Goal: Task Accomplishment & Management: Manage account settings

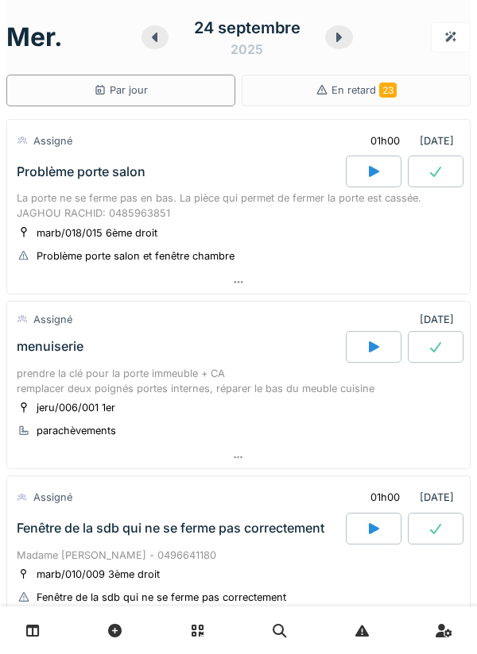
click at [54, 203] on div "La porte ne se ferme pas en bas. La pièce qui permet de fermer la porte est cas…" at bounding box center [238, 206] width 443 height 30
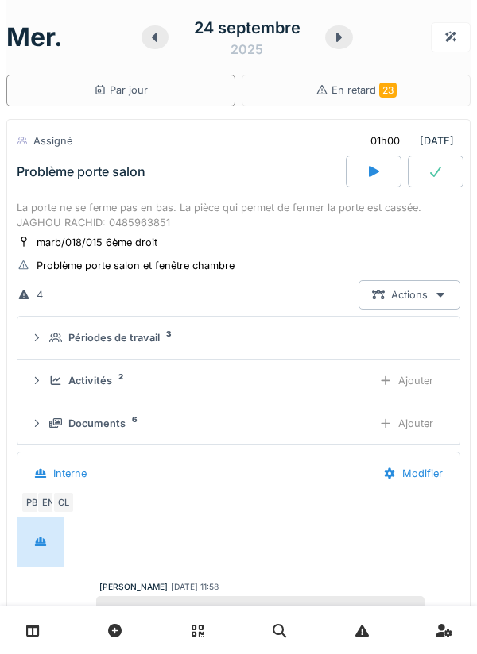
scroll to position [56, 0]
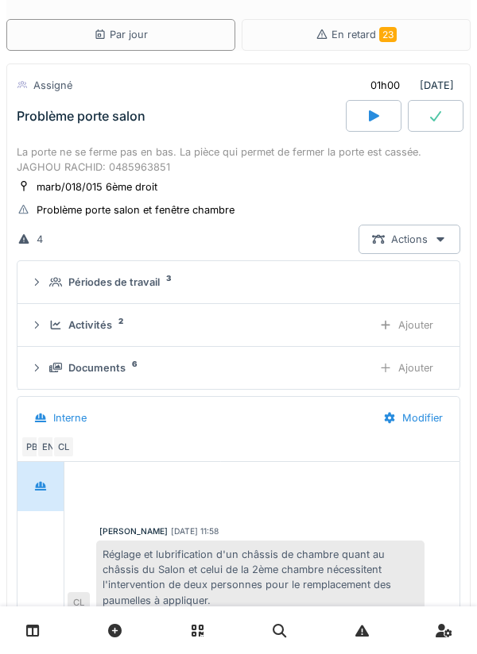
click at [79, 365] on div "Documents" at bounding box center [96, 368] width 57 height 15
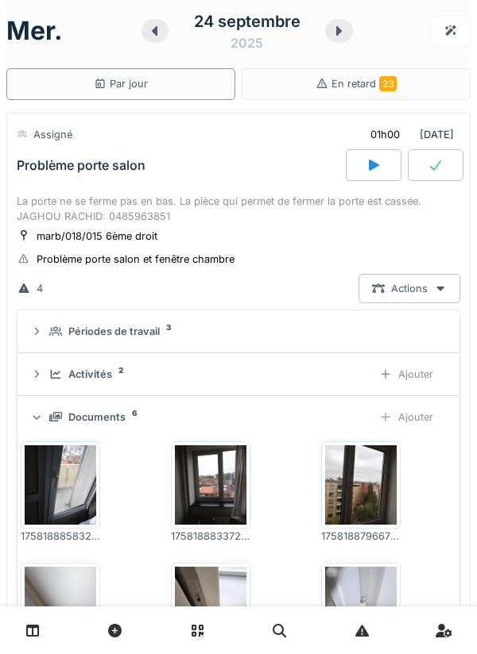
scroll to position [0, 0]
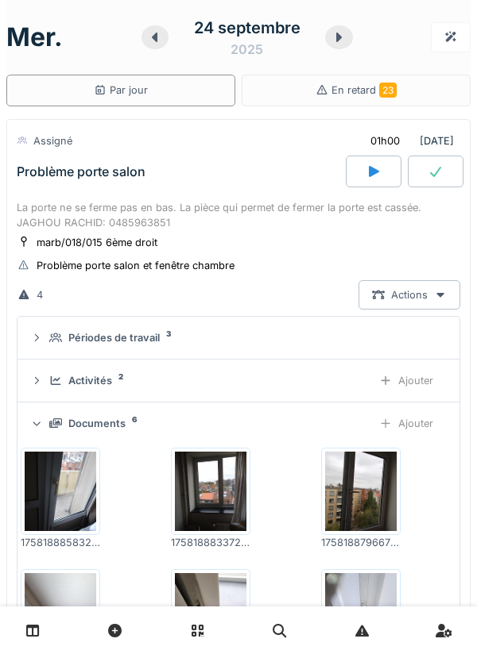
click at [254, 176] on div "Problème porte salon" at bounding box center [180, 172] width 332 height 32
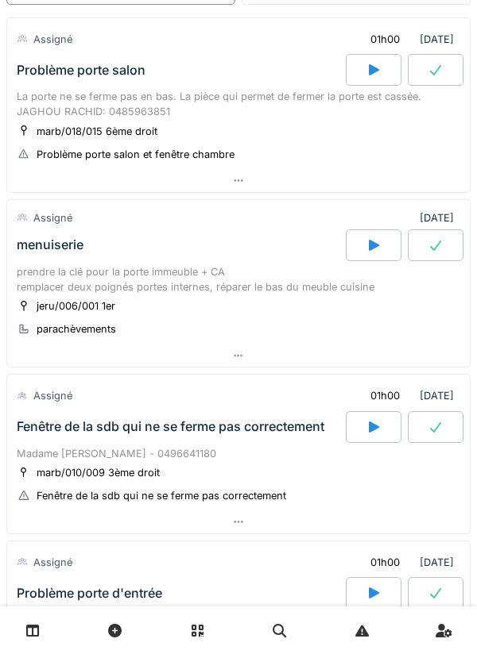
scroll to position [105, 0]
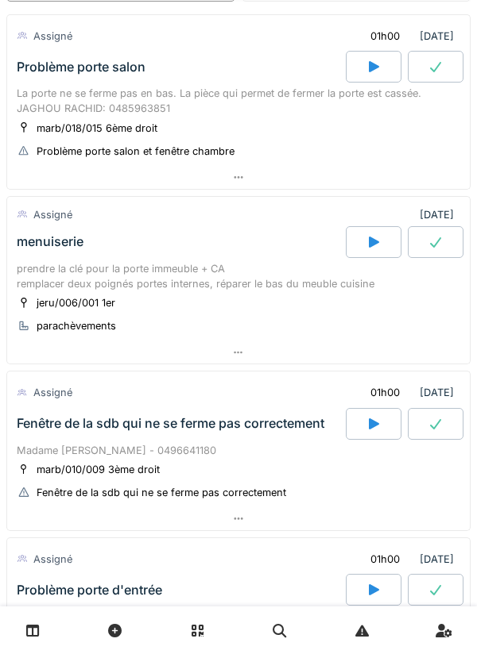
click at [251, 272] on div "prendre la clé pour la porte immeuble + CA remplacer deux poignés portes intern…" at bounding box center [238, 276] width 443 height 30
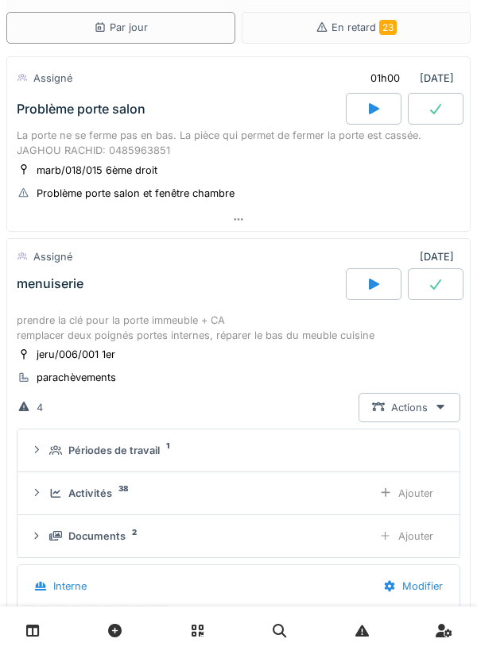
scroll to position [133, 0]
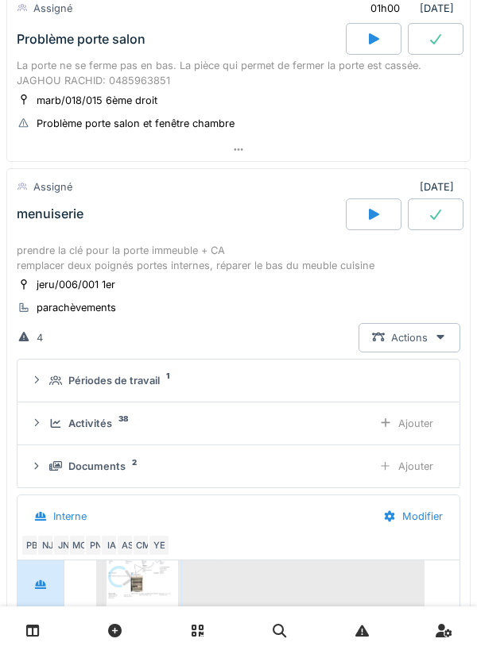
click at [253, 229] on div "menuiserie" at bounding box center [180, 215] width 332 height 32
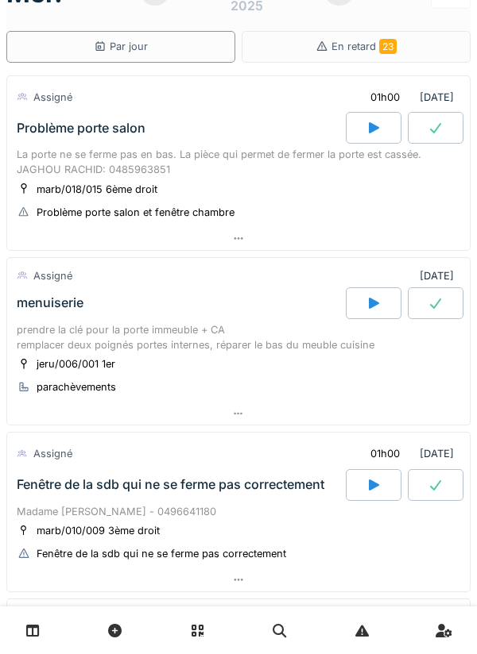
scroll to position [0, 0]
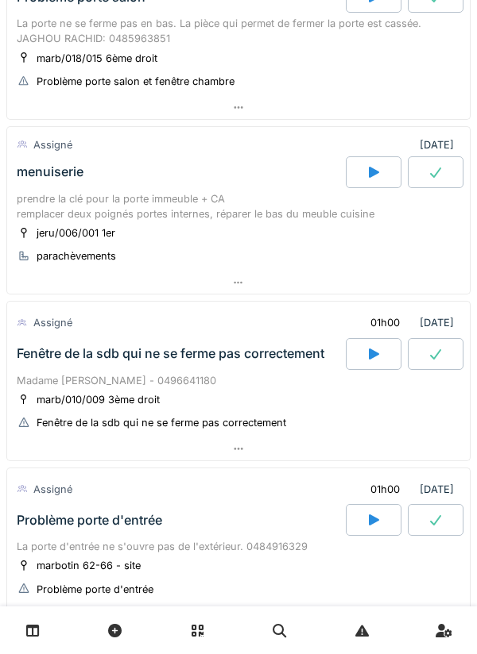
click at [256, 356] on div "Fenêtre de la sdb qui ne se ferme pas correctement" at bounding box center [170, 353] width 307 height 15
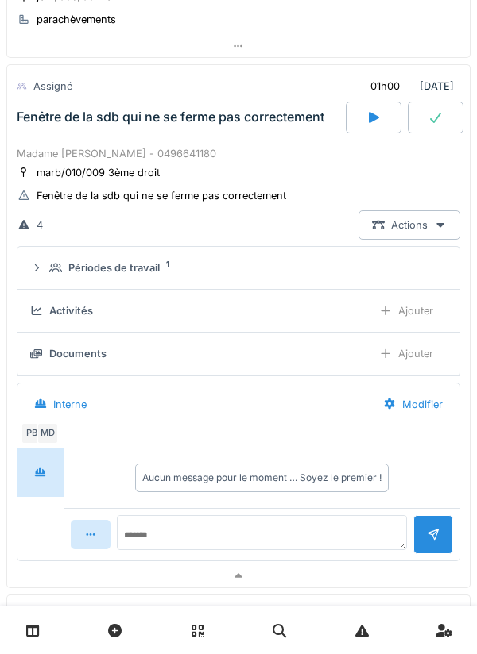
scroll to position [412, 0]
click at [178, 272] on div "Périodes de travail 1" at bounding box center [244, 267] width 391 height 15
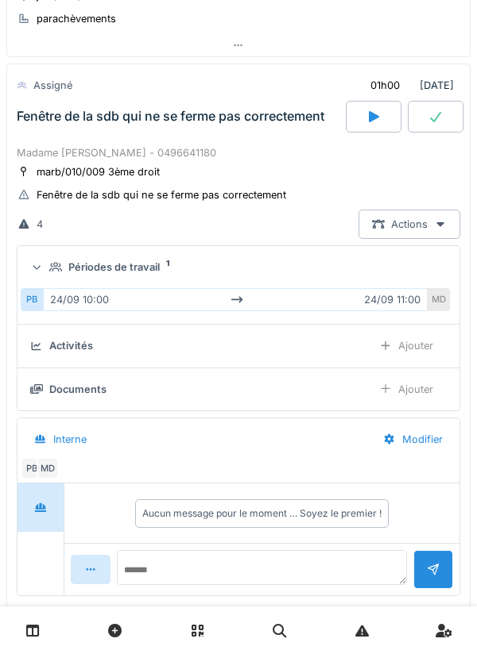
click at [180, 268] on div "Périodes de travail 1" at bounding box center [244, 267] width 391 height 15
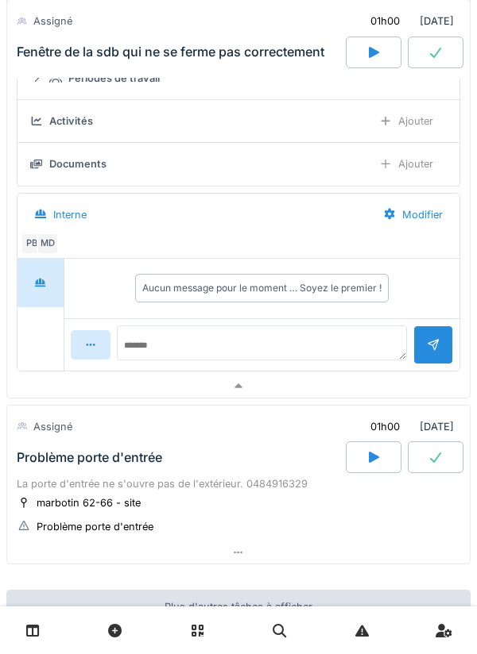
click at [187, 444] on div "Problème porte d'entrée" at bounding box center [180, 458] width 332 height 32
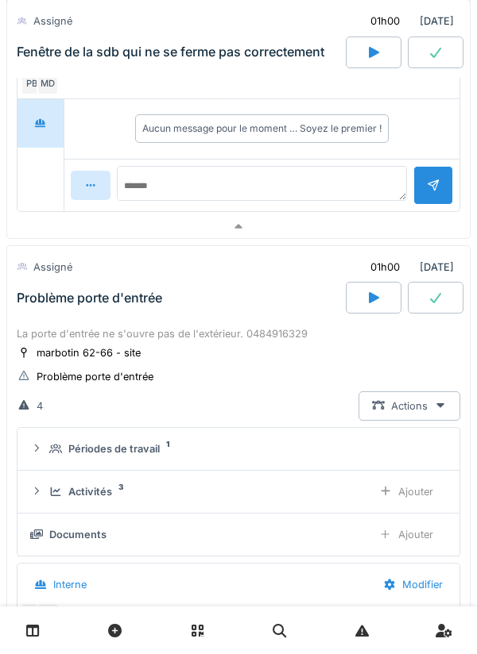
scroll to position [889, 0]
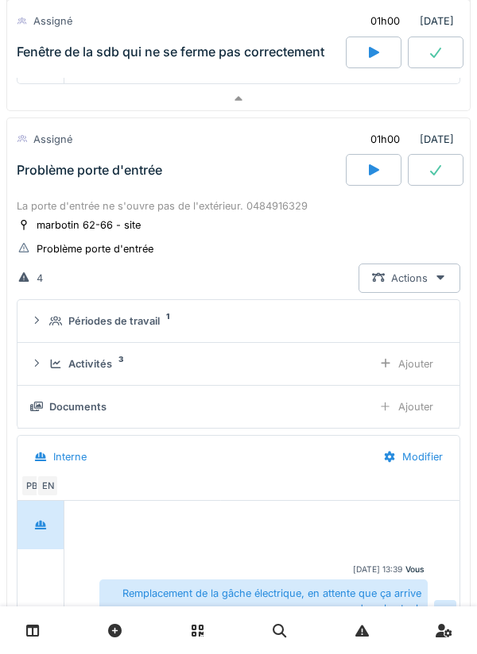
click at [164, 363] on div "Activités 3" at bounding box center [204, 364] width 310 height 15
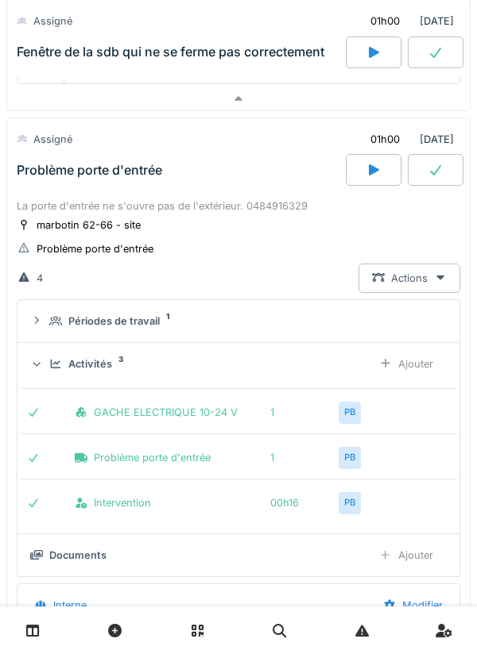
click at [178, 364] on div "Activités 3" at bounding box center [204, 364] width 310 height 15
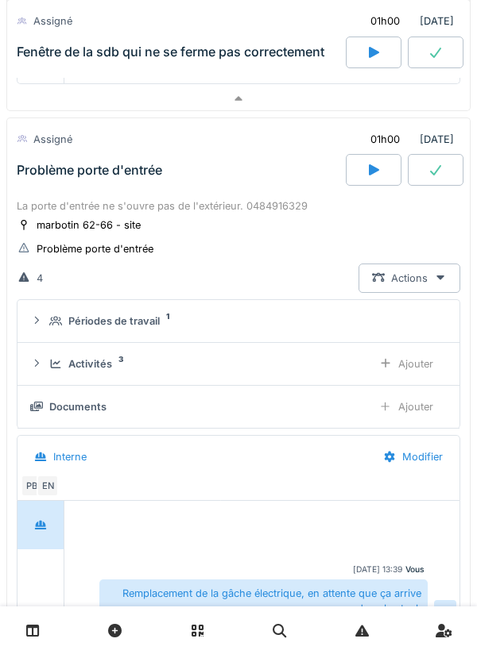
click at [184, 318] on div "Périodes de travail 1" at bounding box center [244, 321] width 391 height 15
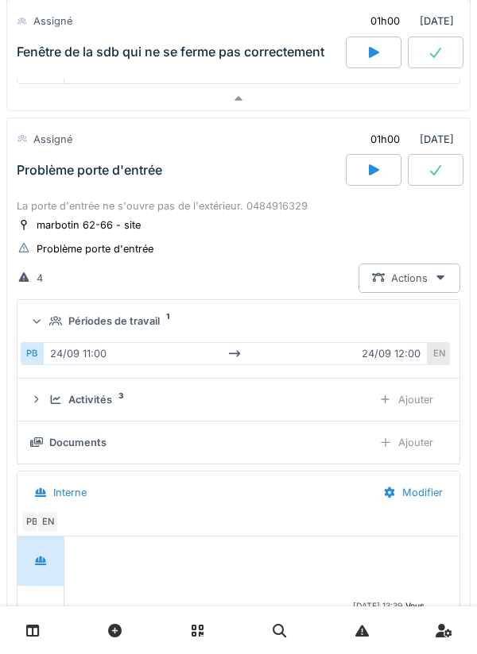
click at [188, 323] on div "Périodes de travail 1" at bounding box center [244, 321] width 391 height 15
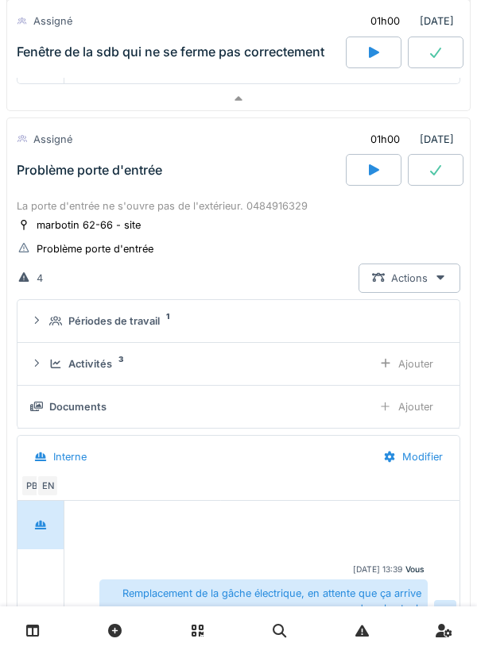
click at [174, 366] on div "Activités 3" at bounding box center [204, 364] width 310 height 15
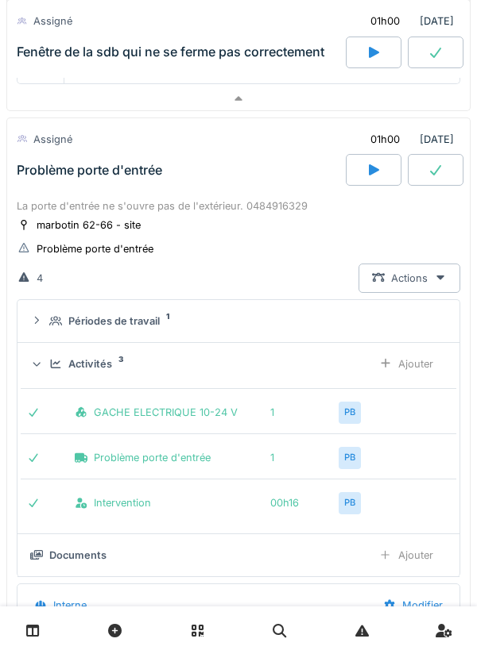
click at [183, 369] on div "Activités 3" at bounding box center [204, 364] width 310 height 15
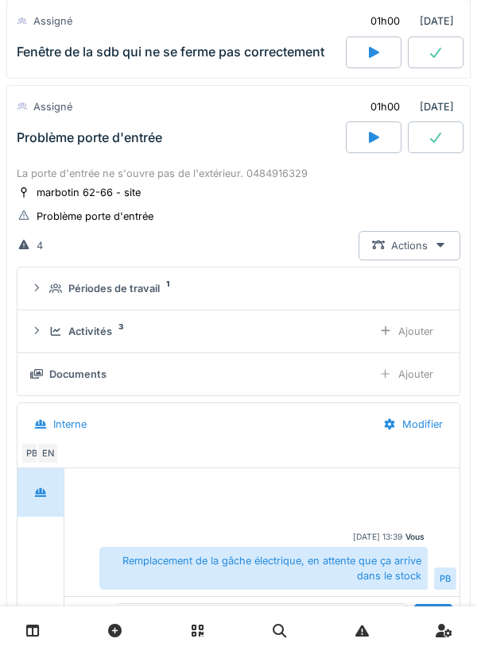
scroll to position [920, 0]
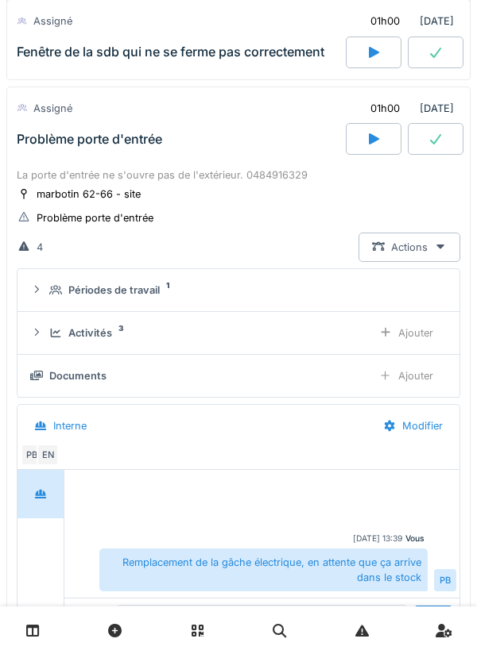
click at [196, 334] on div "Activités 3" at bounding box center [204, 333] width 310 height 15
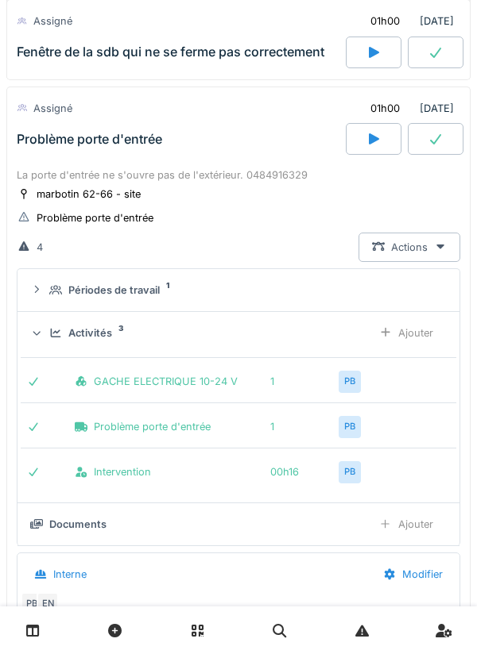
click at [202, 334] on div "Activités 3" at bounding box center [204, 333] width 310 height 15
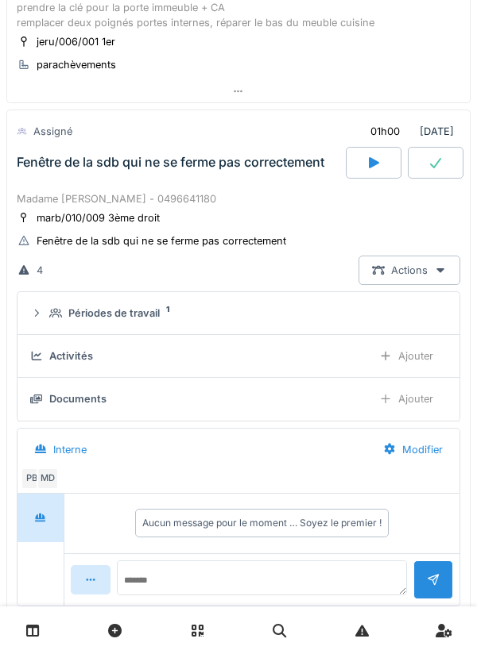
scroll to position [358, 0]
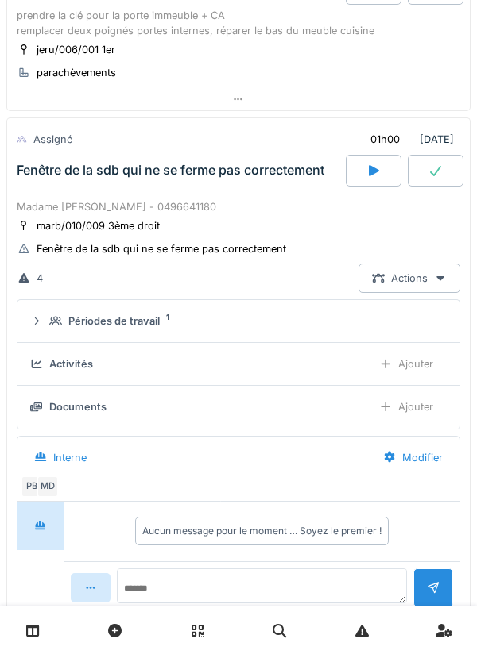
click at [227, 212] on div "Madame [PERSON_NAME] - 0496641180" at bounding box center [238, 206] width 443 height 15
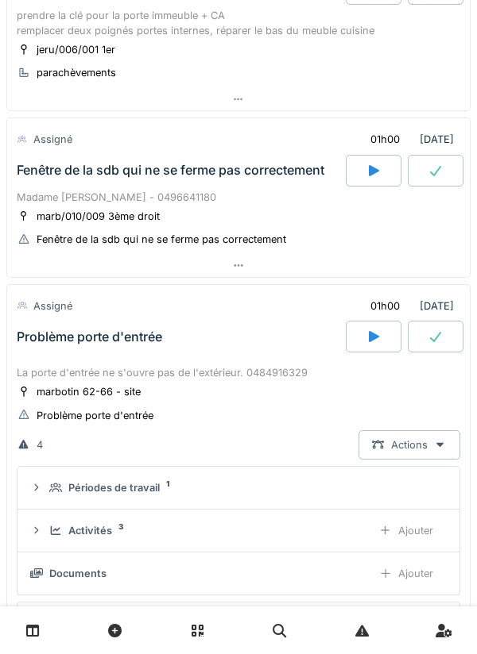
click at [226, 202] on div "Madame [PERSON_NAME] - 0496641180" at bounding box center [238, 197] width 443 height 15
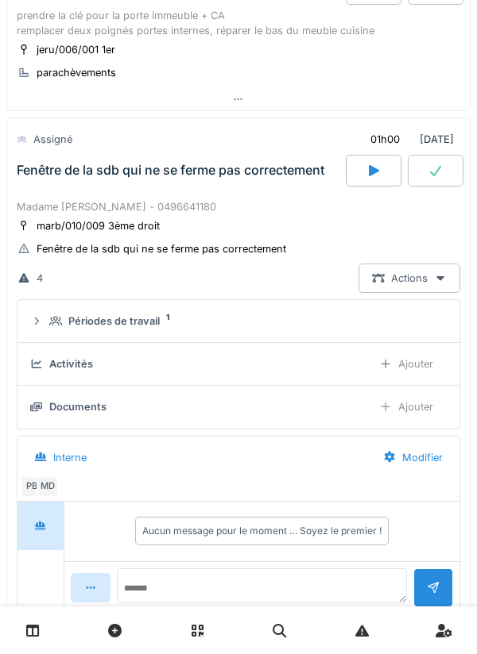
scroll to position [412, 0]
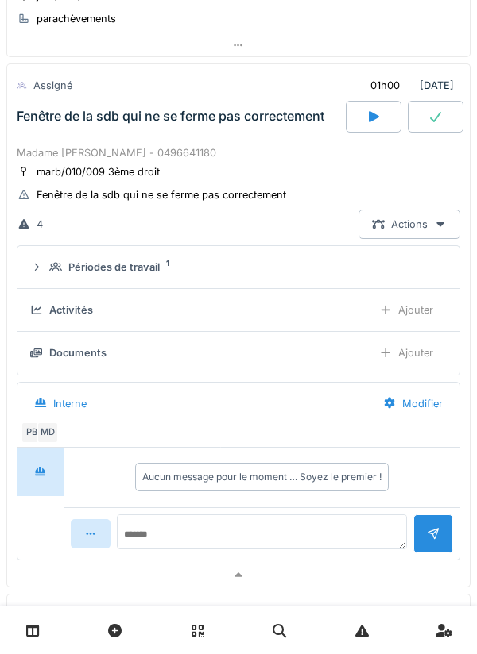
click at [214, 264] on div "Périodes de travail 1" at bounding box center [244, 267] width 391 height 15
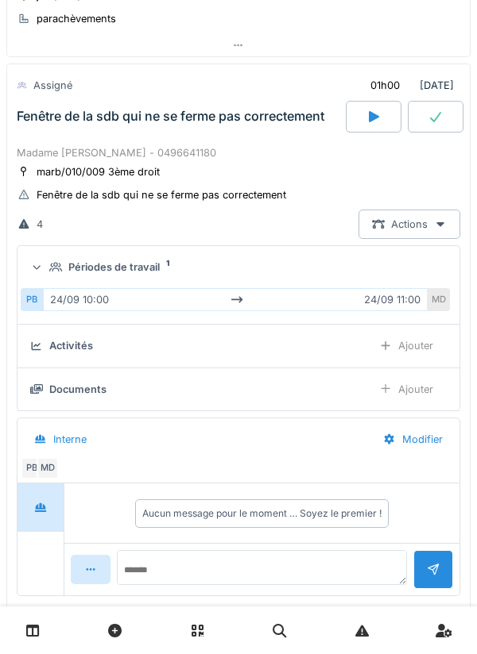
click at [218, 266] on div "Périodes de travail 1" at bounding box center [244, 267] width 391 height 15
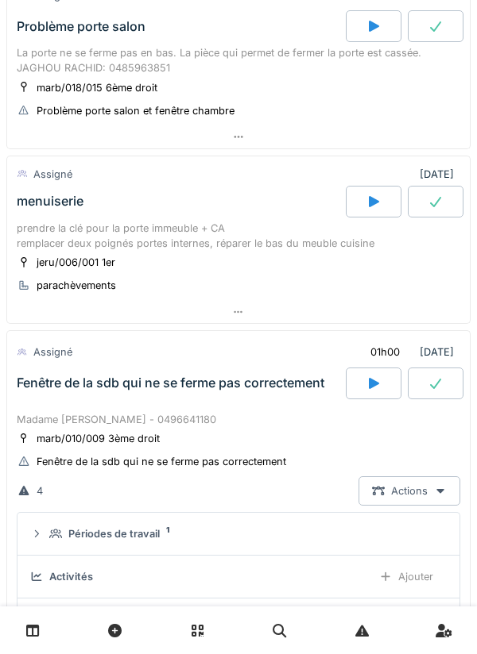
scroll to position [0, 0]
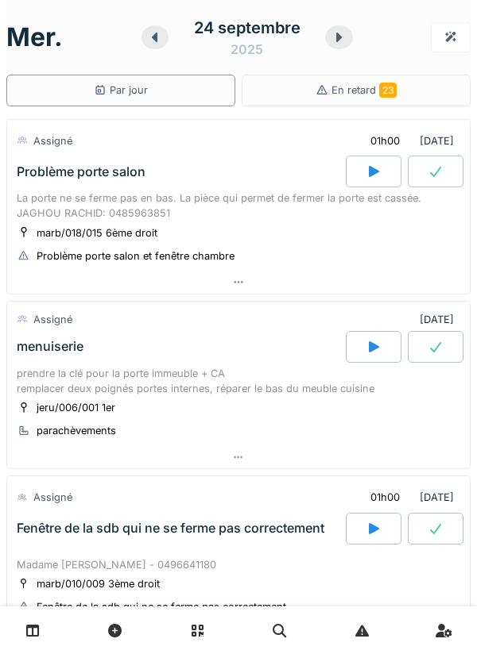
click at [338, 244] on div "marb/018/015 6ème droit Problème porte salon et fenêtre chambre" at bounding box center [238, 245] width 443 height 40
click at [294, 236] on div "marb/018/015 6ème droit Problème porte salon et fenêtre chambre" at bounding box center [238, 245] width 443 height 40
click at [256, 207] on div "La porte ne se ferme pas en bas. La pièce qui permet de fermer la porte est cas…" at bounding box center [238, 206] width 443 height 30
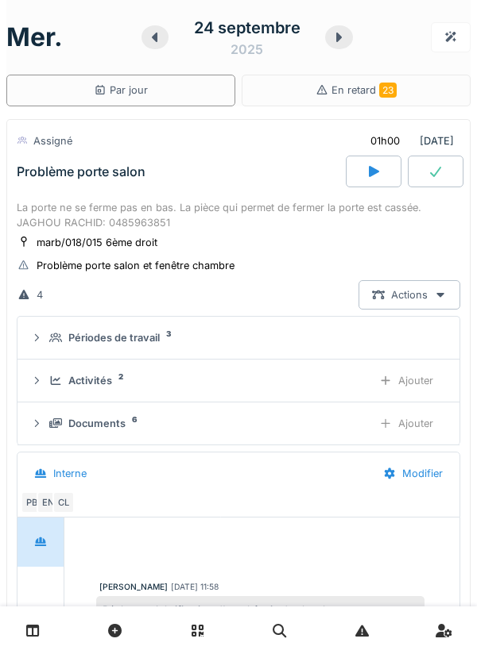
click at [369, 174] on icon at bounding box center [374, 171] width 10 height 11
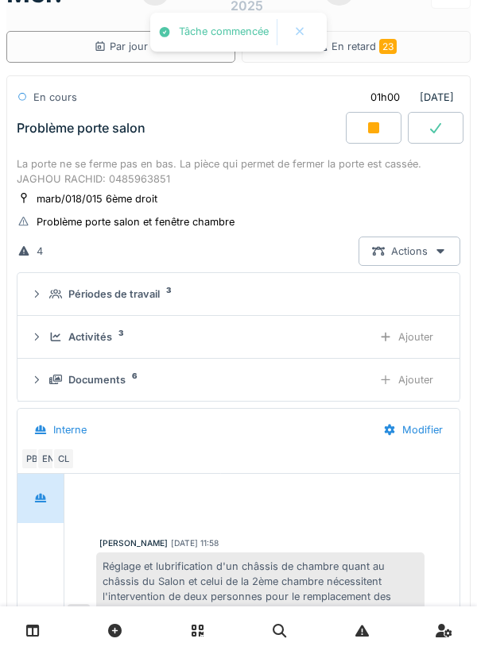
scroll to position [56, 0]
